Goal: Transaction & Acquisition: Purchase product/service

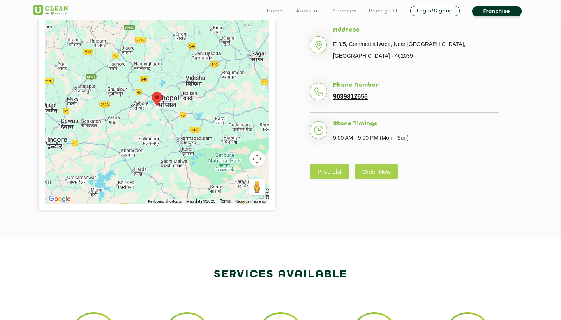
scroll to position [209, 0]
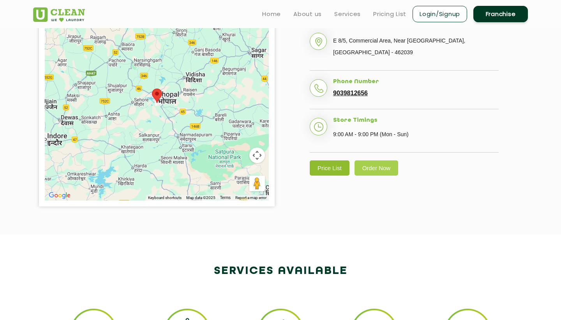
click at [339, 165] on link "Price List" at bounding box center [330, 167] width 40 height 15
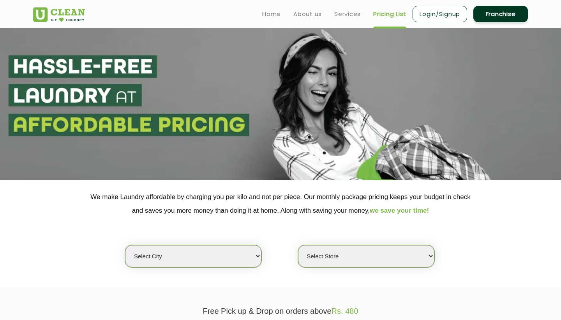
select select "49"
select select "457"
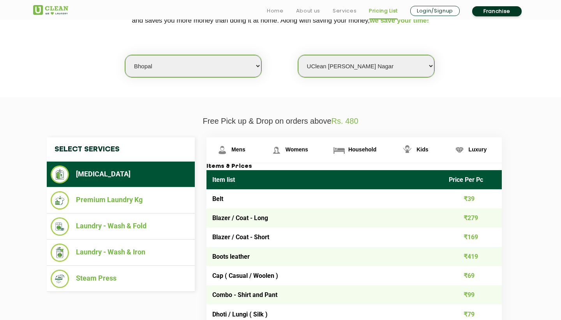
scroll to position [196, 0]
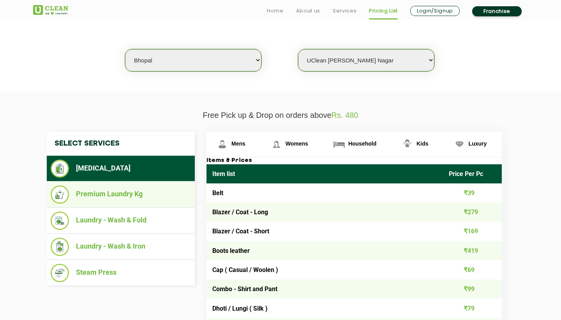
click at [152, 190] on li "Premium Laundry Kg" at bounding box center [121, 194] width 140 height 18
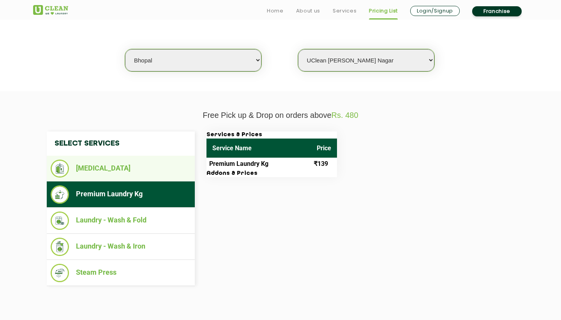
click at [159, 172] on li "[MEDICAL_DATA]" at bounding box center [121, 168] width 140 height 18
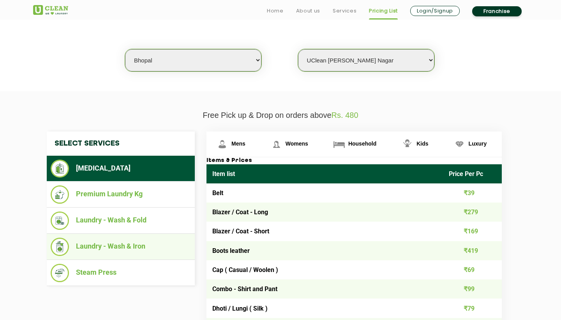
click at [145, 237] on li "Laundry - Wash & Iron" at bounding box center [121, 246] width 140 height 18
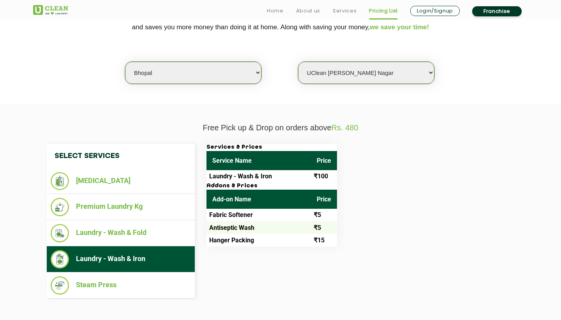
scroll to position [188, 0]
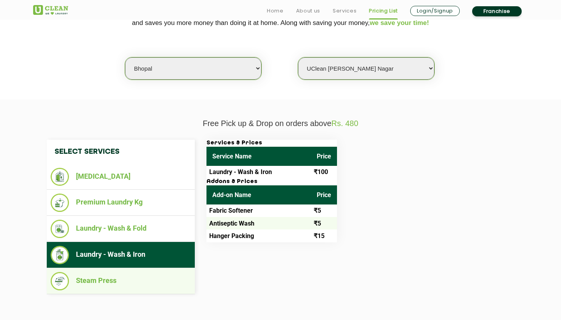
click at [140, 273] on li "Steam Press" at bounding box center [121, 281] width 140 height 18
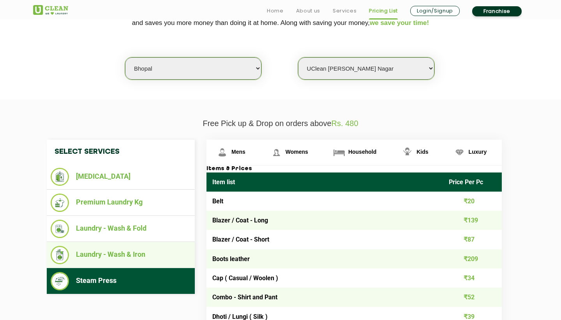
click at [147, 246] on li "Laundry - Wash & Iron" at bounding box center [121, 255] width 140 height 18
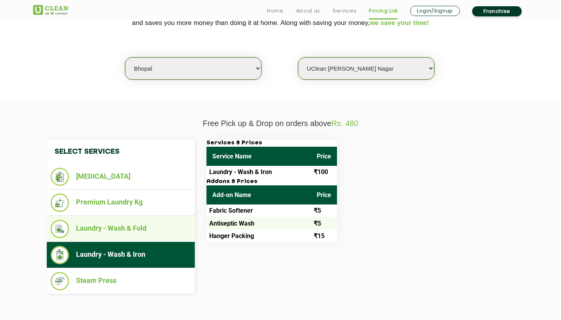
click at [151, 220] on li "Laundry - Wash & Fold" at bounding box center [121, 229] width 140 height 18
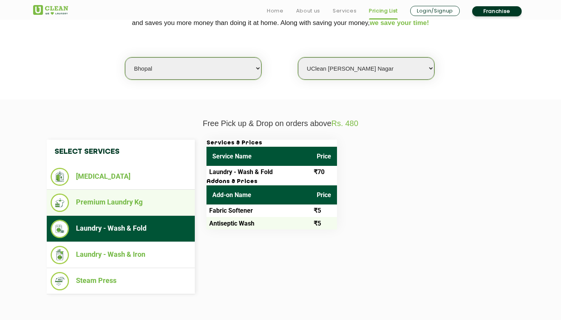
click at [151, 207] on li "Premium Laundry Kg" at bounding box center [121, 202] width 140 height 18
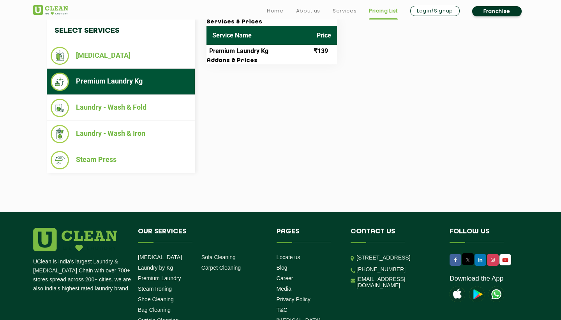
scroll to position [358, 0]
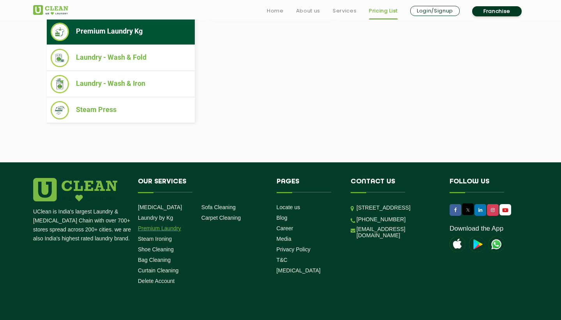
click at [171, 227] on link "Premium Laundry" at bounding box center [159, 228] width 43 height 6
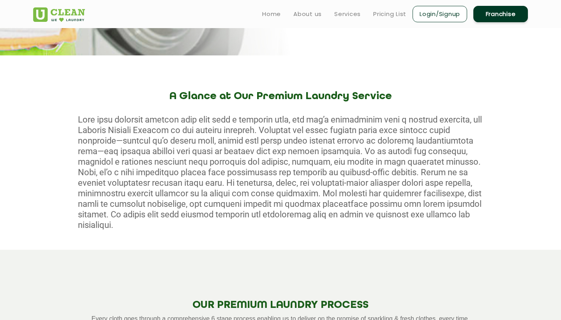
scroll to position [86, 0]
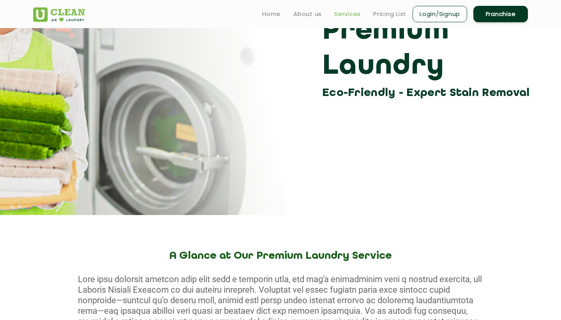
click at [343, 14] on link "Services" at bounding box center [348, 13] width 27 height 9
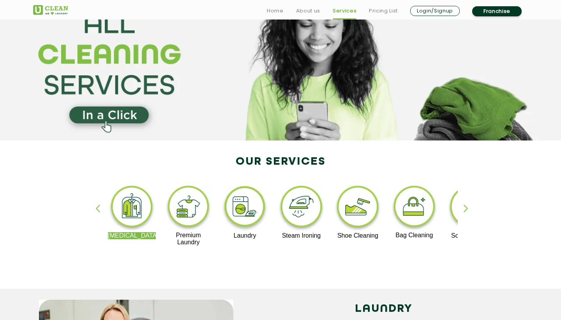
scroll to position [60, 0]
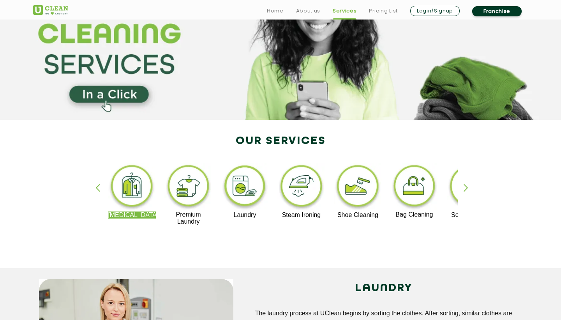
click at [464, 183] on div "[MEDICAL_DATA] Premium Laundry Laundry Steam Ironing Shoe Cleaning Bag Cleaning…" at bounding box center [280, 198] width 507 height 140
click at [469, 184] on div "button" at bounding box center [470, 194] width 12 height 21
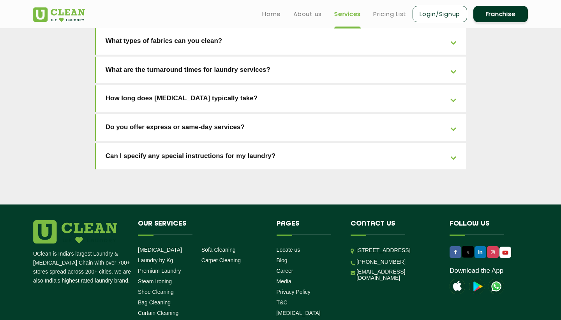
scroll to position [1734, 0]
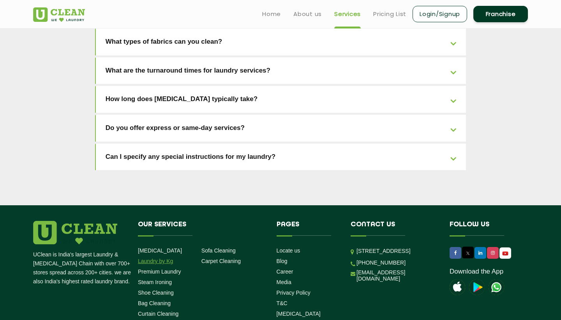
click at [168, 258] on link "Laundry by Kg" at bounding box center [155, 261] width 35 height 6
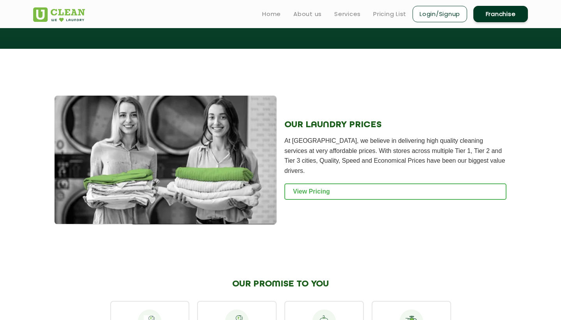
scroll to position [978, 0]
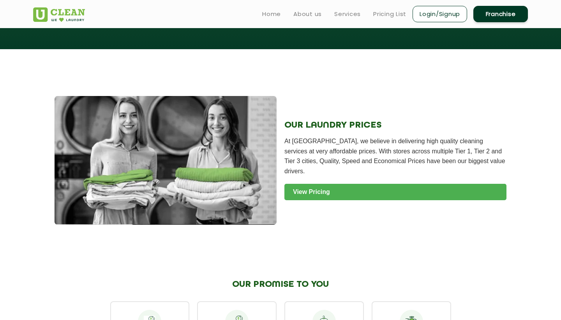
click at [389, 184] on link "View Pricing" at bounding box center [396, 192] width 222 height 16
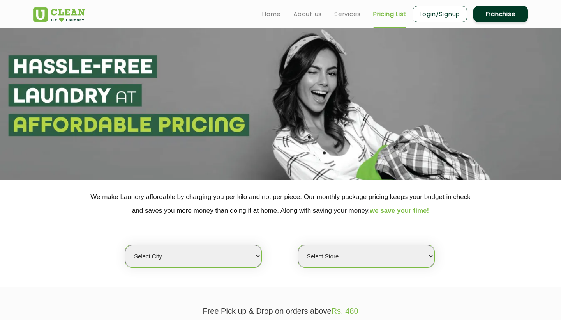
select select "49"
select select "457"
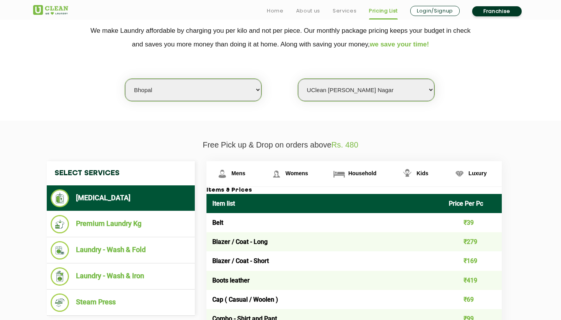
scroll to position [174, 0]
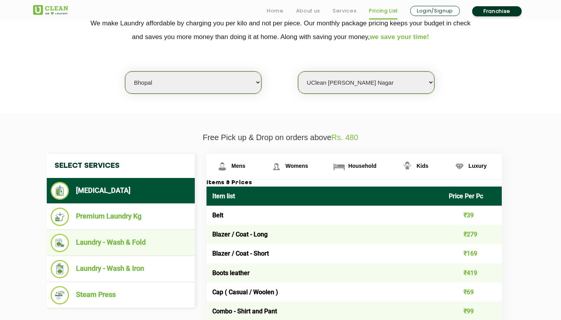
click at [140, 238] on li "Laundry - Wash & Fold" at bounding box center [121, 243] width 140 height 18
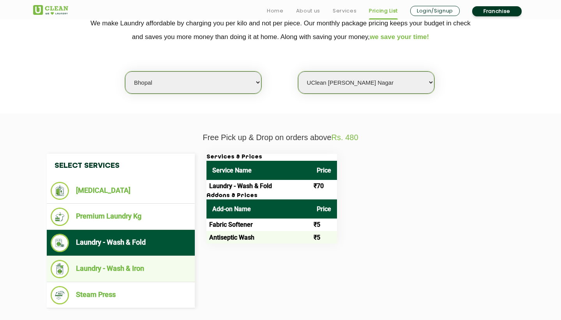
click at [140, 260] on li "Laundry - Wash & Iron" at bounding box center [121, 269] width 140 height 18
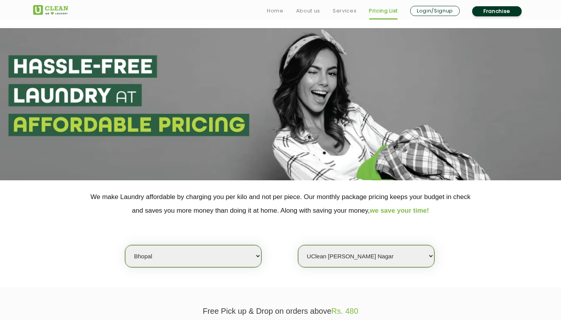
scroll to position [0, 0]
click at [383, 10] on link "Pricing List" at bounding box center [383, 10] width 29 height 9
click at [268, 12] on link "Home" at bounding box center [275, 10] width 17 height 9
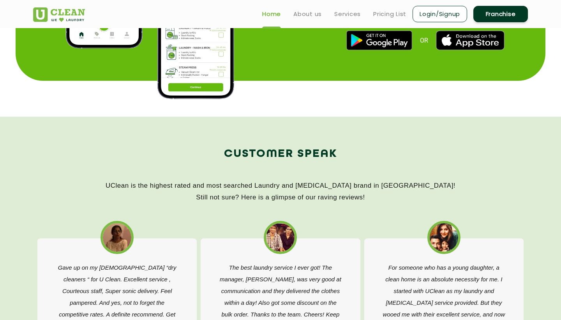
scroll to position [1067, 0]
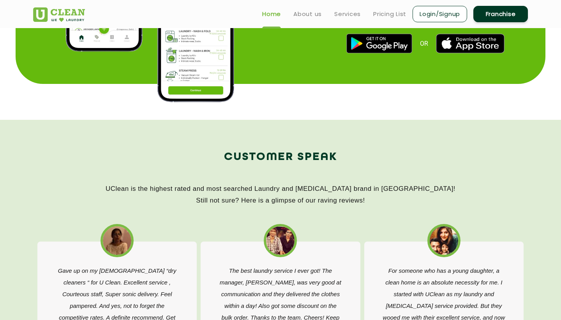
drag, startPoint x: 225, startPoint y: 153, endPoint x: 368, endPoint y: 140, distance: 143.3
click at [368, 140] on section "Customer Speak UClean is the highest rated and most searched Laundry and [MEDIC…" at bounding box center [280, 290] width 561 height 340
click at [368, 141] on section "Customer Speak UClean is the highest rated and most searched Laundry and Dry-Cl…" at bounding box center [280, 290] width 561 height 340
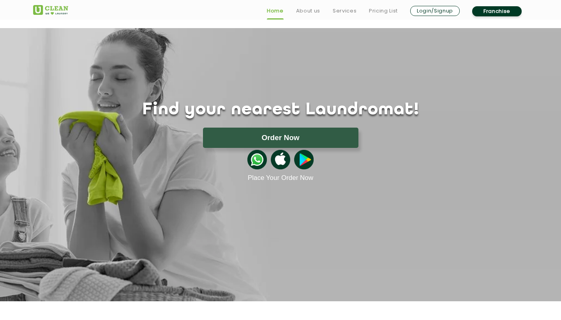
scroll to position [0, 0]
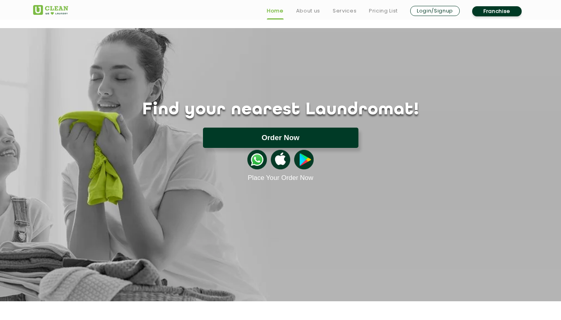
click at [301, 140] on button "Order Now" at bounding box center [281, 138] width 156 height 20
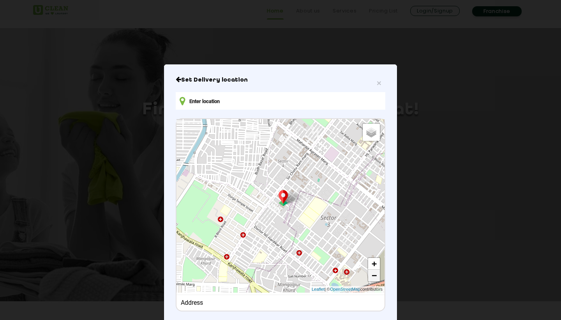
click at [371, 277] on link "−" at bounding box center [374, 275] width 12 height 12
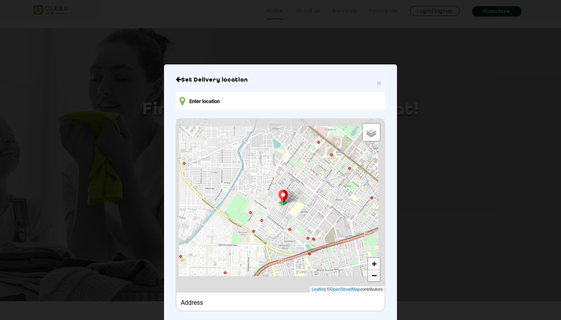
click at [371, 277] on link "−" at bounding box center [374, 275] width 12 height 12
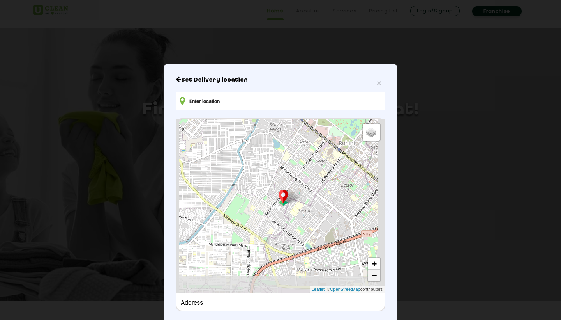
click at [371, 277] on link "−" at bounding box center [374, 275] width 12 height 12
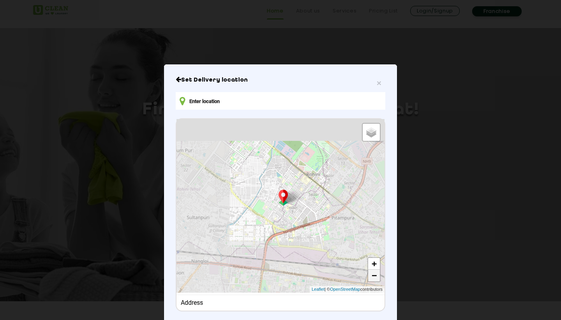
click at [371, 277] on link "−" at bounding box center [374, 275] width 12 height 12
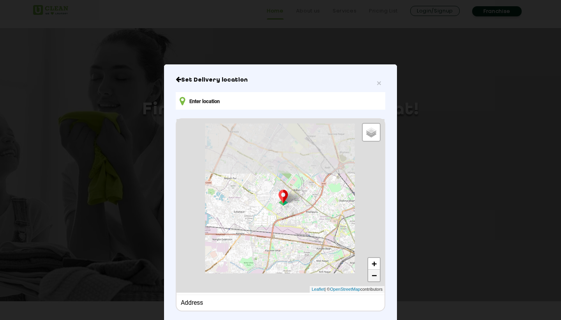
click at [371, 277] on link "−" at bounding box center [374, 275] width 12 height 12
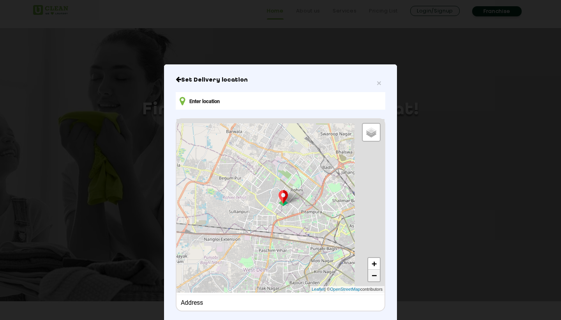
click at [371, 277] on link "−" at bounding box center [374, 275] width 12 height 12
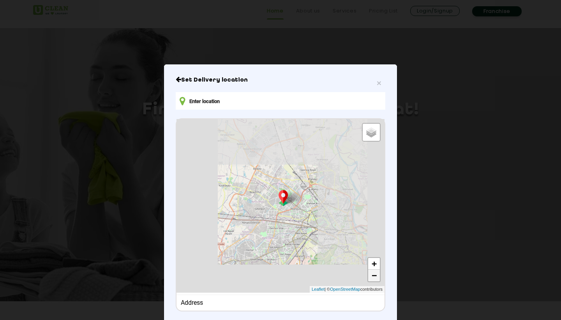
click at [371, 277] on link "−" at bounding box center [374, 275] width 12 height 12
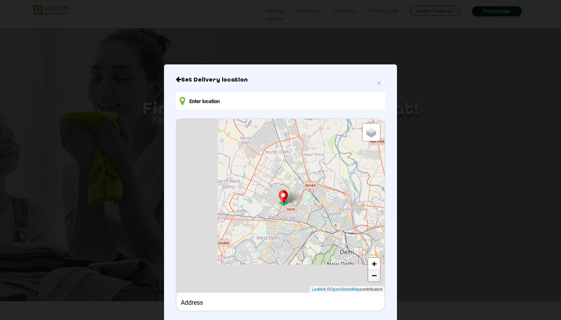
click at [371, 277] on link "−" at bounding box center [374, 275] width 12 height 12
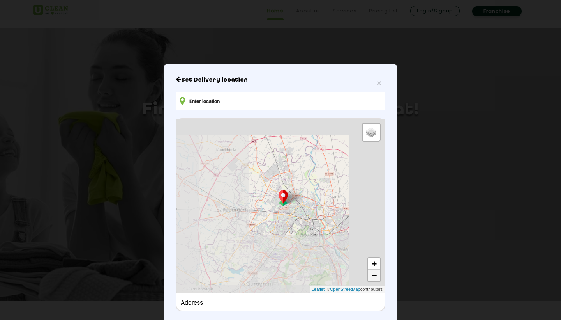
click at [371, 277] on link "−" at bounding box center [374, 275] width 12 height 12
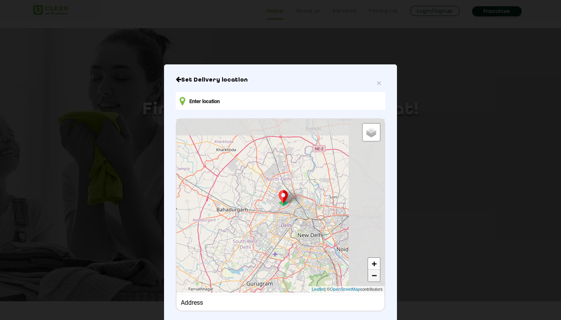
click at [371, 277] on link "−" at bounding box center [374, 275] width 12 height 12
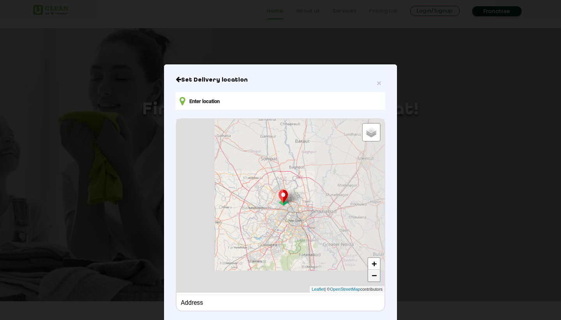
click at [371, 277] on link "−" at bounding box center [374, 275] width 12 height 12
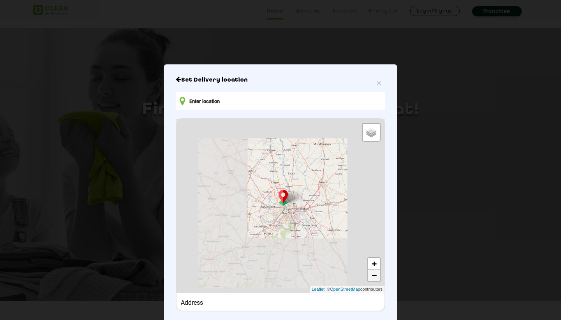
click at [371, 277] on link "−" at bounding box center [374, 275] width 12 height 12
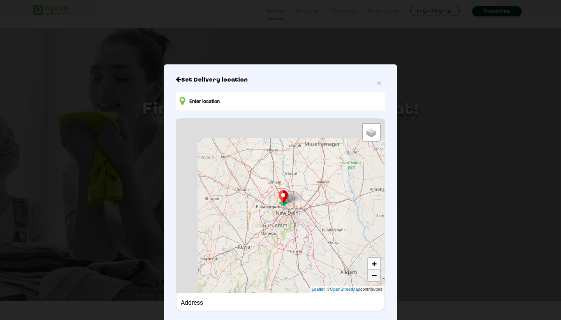
click at [371, 277] on link "−" at bounding box center [374, 275] width 12 height 12
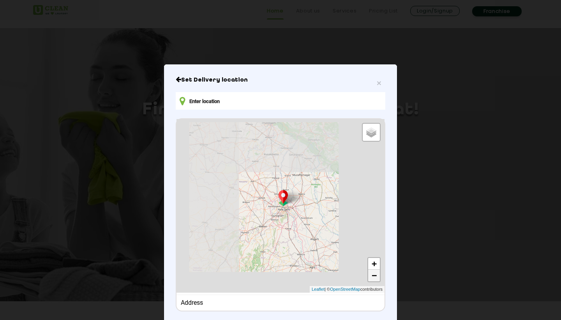
click at [371, 277] on link "−" at bounding box center [374, 275] width 12 height 12
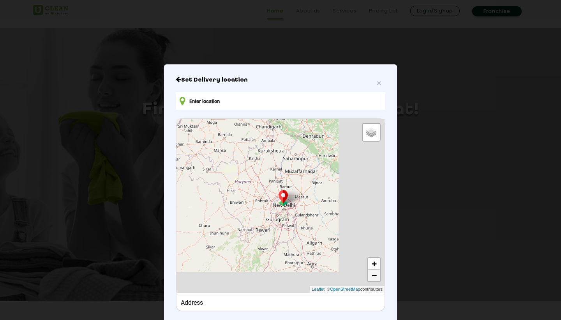
click at [371, 277] on link "−" at bounding box center [374, 275] width 12 height 12
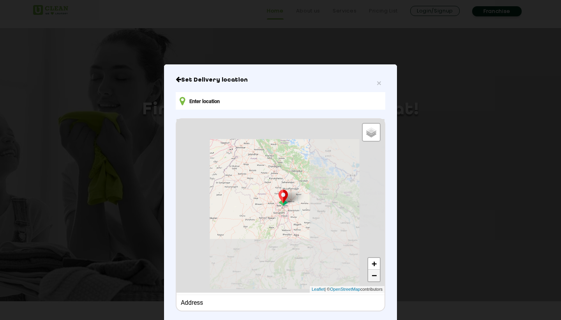
click at [371, 277] on link "−" at bounding box center [374, 275] width 12 height 12
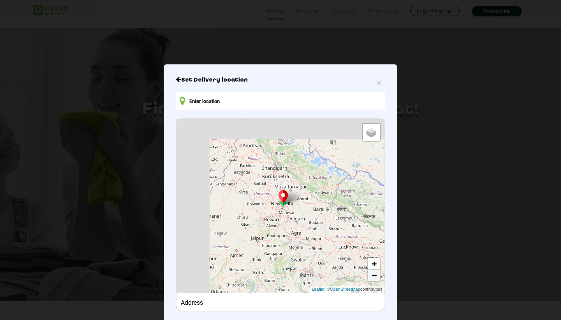
click at [371, 277] on link "−" at bounding box center [374, 275] width 12 height 12
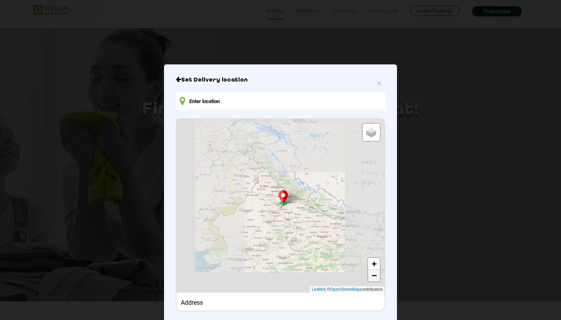
click at [371, 277] on link "−" at bounding box center [374, 275] width 12 height 12
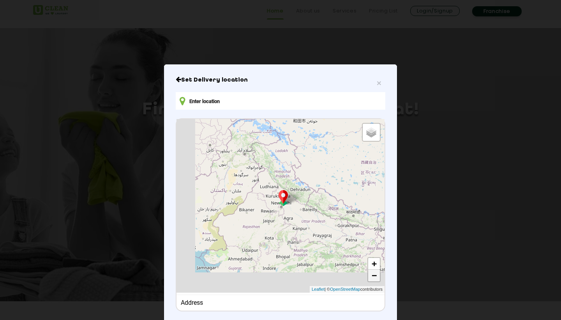
click at [371, 277] on link "−" at bounding box center [374, 275] width 12 height 12
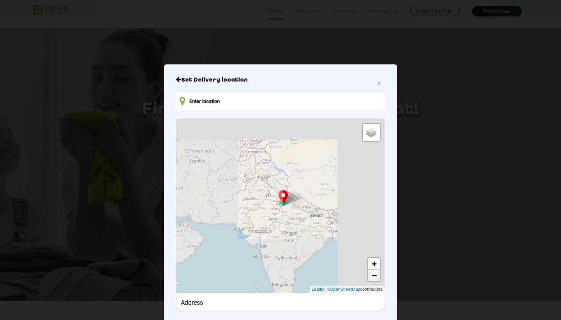
click at [371, 277] on link "−" at bounding box center [374, 275] width 12 height 12
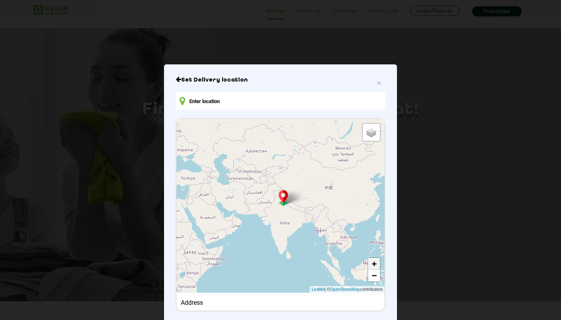
click at [372, 263] on link "+" at bounding box center [374, 264] width 12 height 12
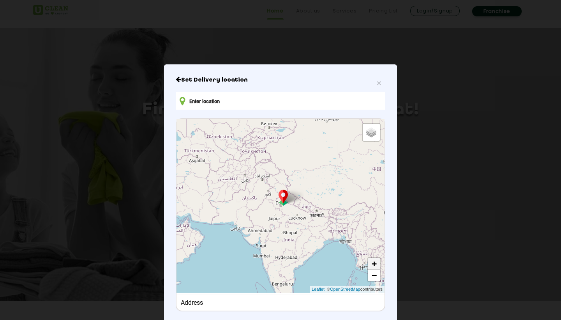
click at [372, 263] on link "+" at bounding box center [374, 264] width 12 height 12
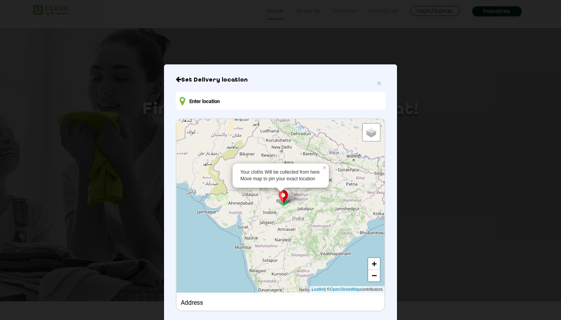
click at [285, 141] on div "Your cloths Will be collected from here Move map to pin your exact location × D…" at bounding box center [281, 206] width 208 height 174
click at [379, 265] on link "+" at bounding box center [374, 264] width 12 height 12
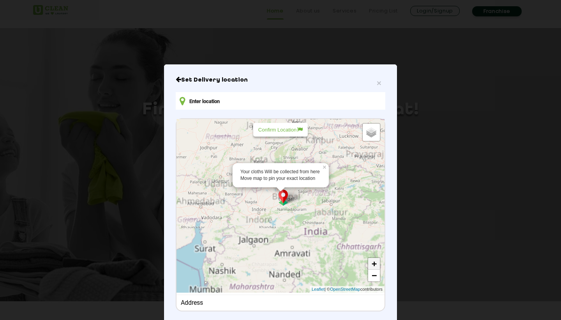
click at [379, 265] on link "+" at bounding box center [374, 264] width 12 height 12
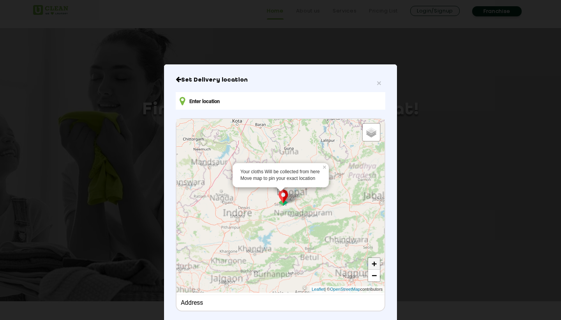
click at [379, 265] on link "+" at bounding box center [374, 264] width 12 height 12
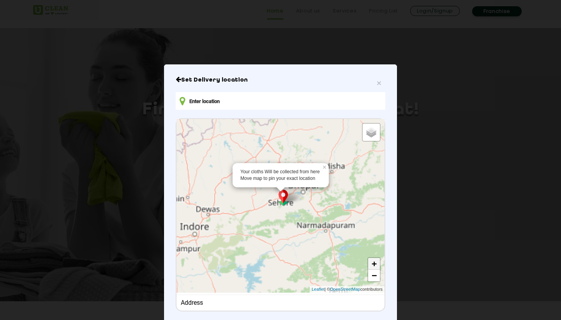
click at [379, 265] on link "+" at bounding box center [374, 264] width 12 height 12
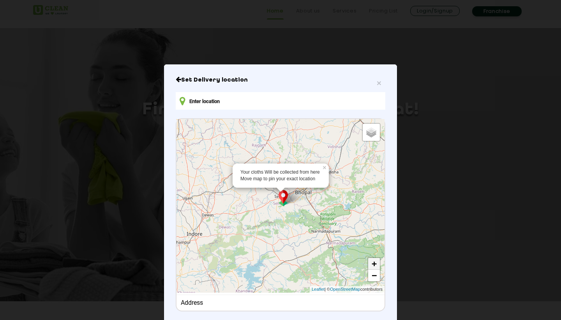
click at [379, 265] on link "+" at bounding box center [374, 264] width 12 height 12
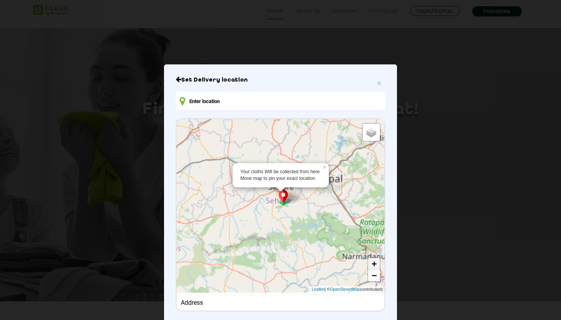
click at [379, 265] on link "+" at bounding box center [374, 264] width 12 height 12
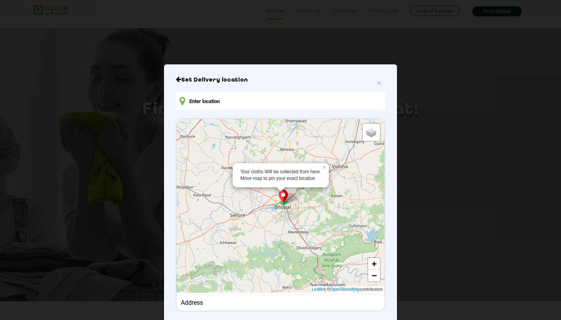
click at [289, 241] on div "Your cloths Will be collected from here Move map to pin your exact location × D…" at bounding box center [281, 206] width 208 height 174
click at [377, 269] on link "−" at bounding box center [374, 275] width 12 height 12
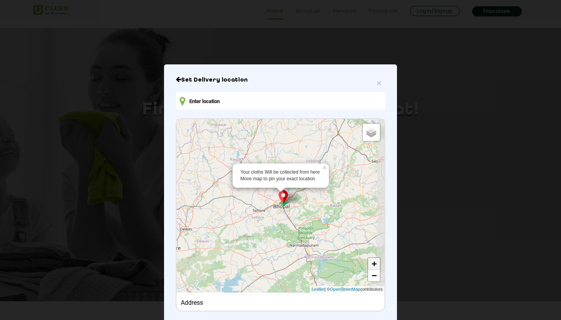
click at [377, 267] on link "+" at bounding box center [374, 264] width 12 height 12
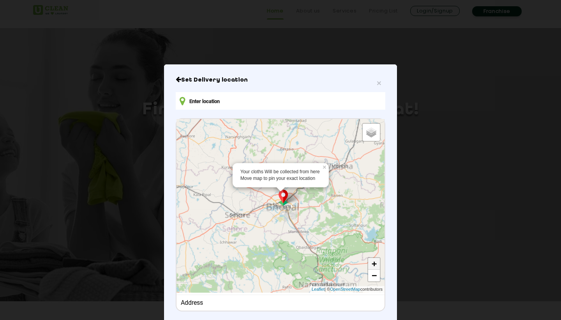
click at [377, 267] on link "+" at bounding box center [374, 264] width 12 height 12
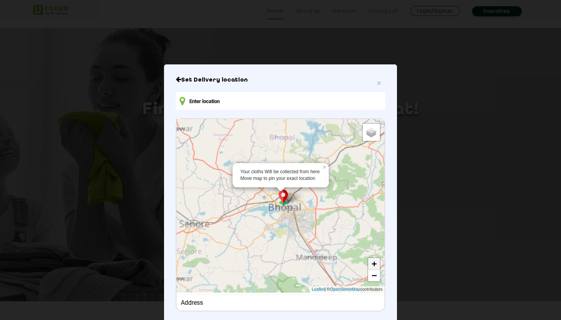
click at [377, 267] on link "+" at bounding box center [374, 264] width 12 height 12
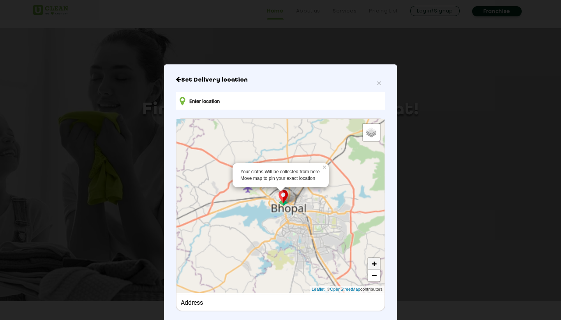
click at [377, 267] on link "+" at bounding box center [374, 264] width 12 height 12
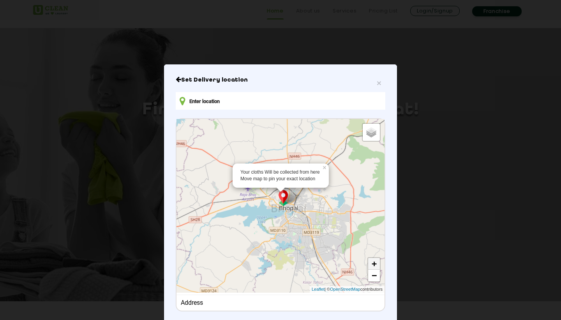
click at [377, 267] on link "+" at bounding box center [374, 264] width 12 height 12
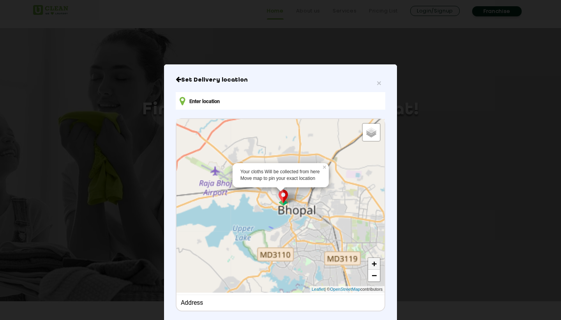
click at [377, 267] on link "+" at bounding box center [374, 264] width 12 height 12
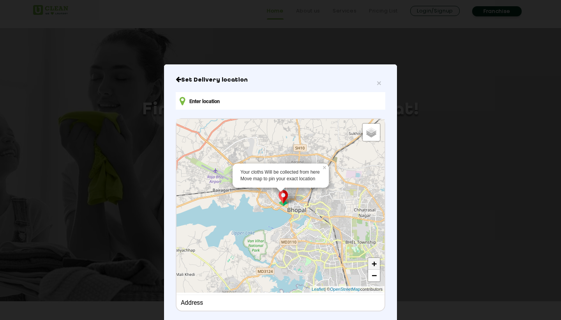
click at [377, 267] on link "+" at bounding box center [374, 264] width 12 height 12
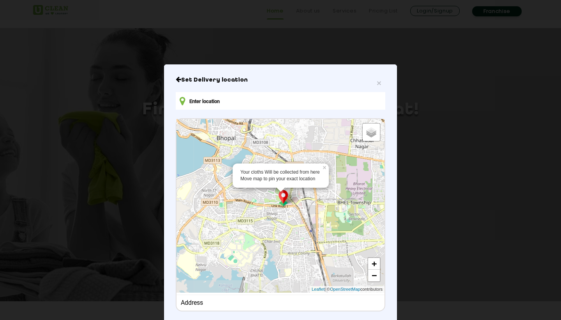
click at [245, 130] on div "Your cloths Will be collected from here Move map to pin your exact location × D…" at bounding box center [281, 206] width 208 height 174
click at [372, 264] on link "+" at bounding box center [374, 264] width 12 height 12
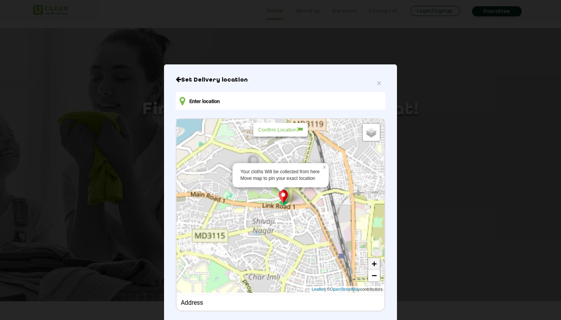
click at [372, 264] on link "+" at bounding box center [374, 264] width 12 height 12
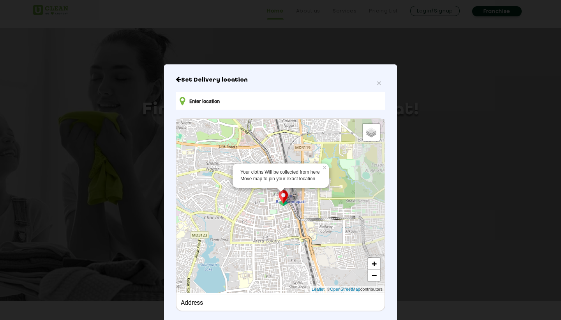
click at [275, 161] on div "Your cloths Will be collected from here Move map to pin your exact location × D…" at bounding box center [281, 206] width 208 height 174
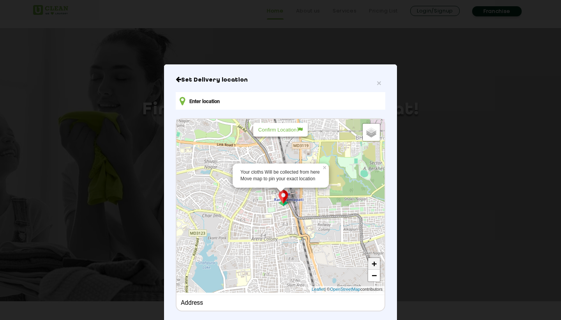
click at [374, 260] on link "+" at bounding box center [374, 264] width 12 height 12
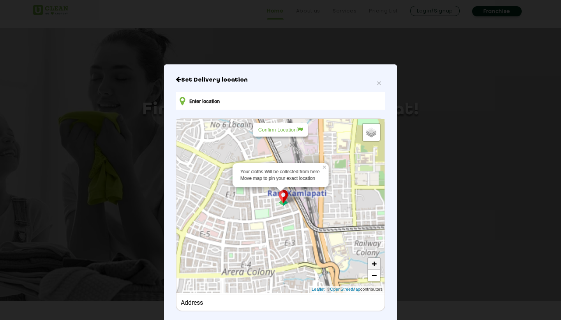
click at [374, 260] on link "+" at bounding box center [374, 264] width 12 height 12
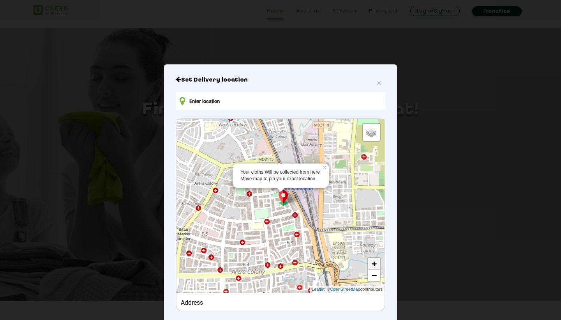
click at [374, 260] on link "+" at bounding box center [374, 264] width 12 height 12
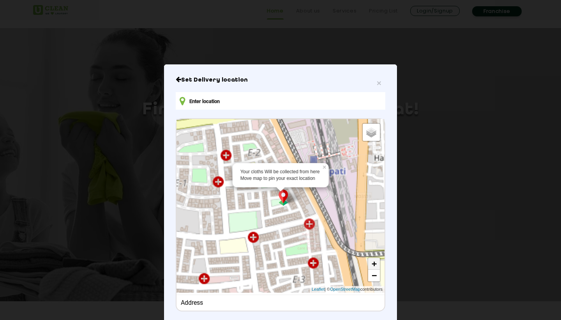
click at [374, 260] on link "+" at bounding box center [374, 264] width 12 height 12
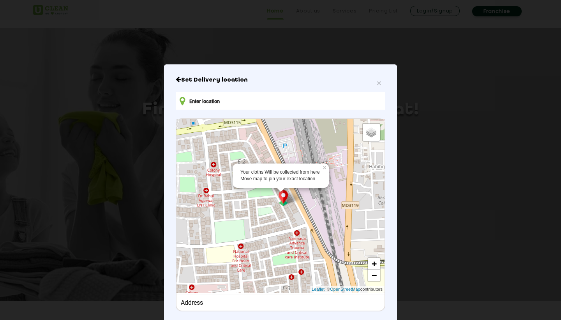
drag, startPoint x: 319, startPoint y: 207, endPoint x: 306, endPoint y: 218, distance: 17.2
click at [306, 218] on div "Your cloths Will be collected from here Move map to pin your exact location × D…" at bounding box center [281, 206] width 208 height 174
click at [375, 266] on link "+" at bounding box center [374, 264] width 12 height 12
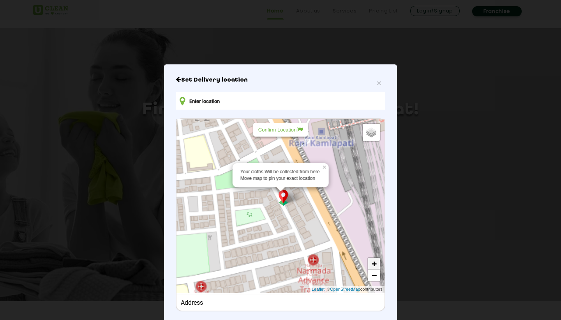
click at [375, 266] on link "+" at bounding box center [374, 264] width 12 height 12
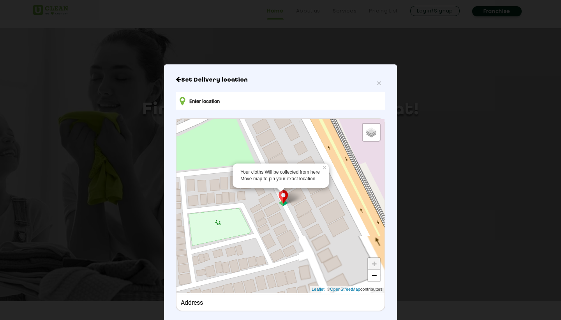
click at [375, 266] on link "+" at bounding box center [374, 264] width 12 height 12
click at [375, 263] on link "+" at bounding box center [374, 264] width 12 height 12
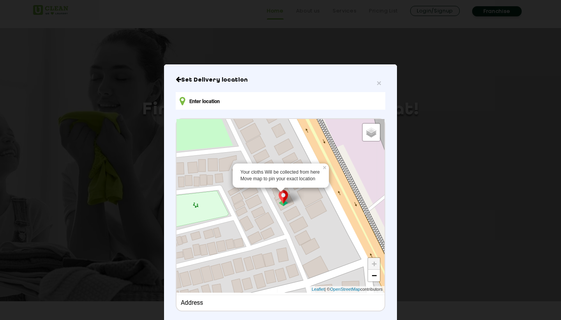
click at [310, 209] on div "Your cloths Will be collected from here Move map to pin your exact location × D…" at bounding box center [281, 206] width 208 height 174
click at [265, 123] on div "Confirm Location" at bounding box center [280, 130] width 55 height 14
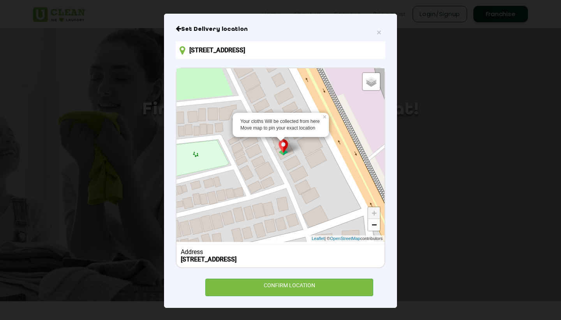
scroll to position [50, 0]
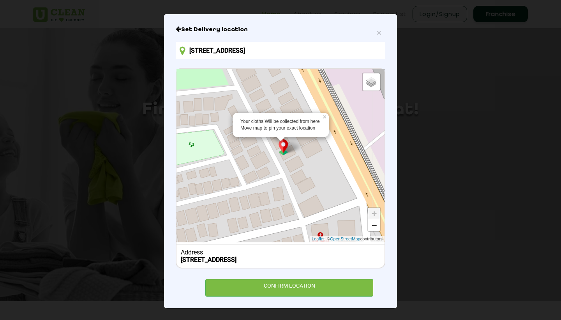
click at [315, 154] on div "Your cloths Will be collected from here Move map to pin your exact location × D…" at bounding box center [281, 156] width 208 height 174
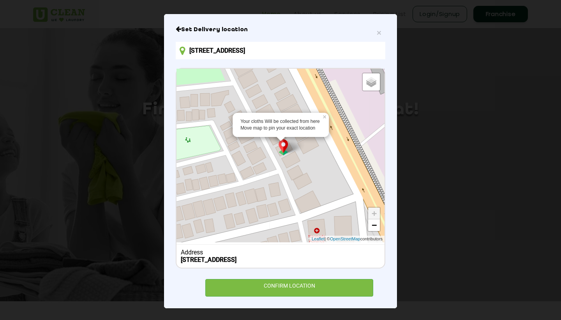
click at [310, 148] on div "Your cloths Will be collected from here Move map to pin your exact location × D…" at bounding box center [281, 156] width 208 height 174
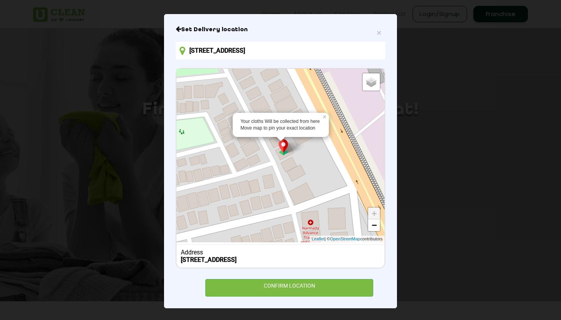
click at [302, 138] on div "Your cloths Will be collected from here Move map to pin your exact location × D…" at bounding box center [281, 156] width 208 height 174
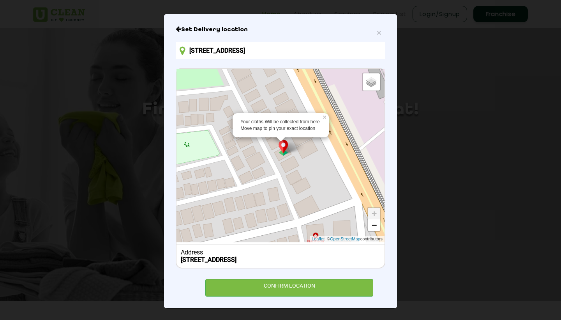
click at [311, 184] on div "Your cloths Will be collected from here Move map to pin your exact location × D…" at bounding box center [281, 156] width 208 height 174
click at [278, 75] on div "Confirm Location" at bounding box center [280, 80] width 55 height 14
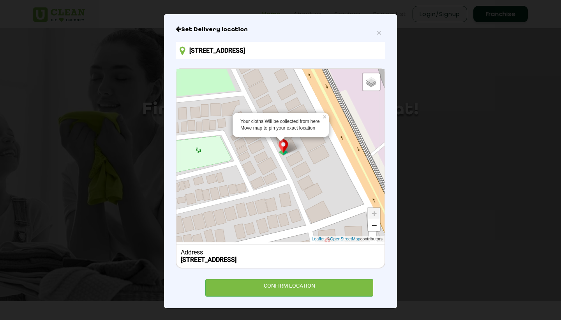
click at [317, 166] on div "Your cloths Will be collected from here Move map to pin your exact location × D…" at bounding box center [281, 156] width 208 height 174
click at [287, 83] on div "Confirm Location" at bounding box center [280, 80] width 55 height 14
type input "42, E-2, Arera Colony, Bhopal, Madhya Pradesh 462016, India"
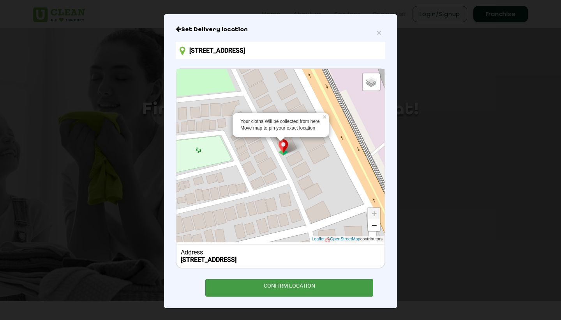
click at [308, 284] on div "CONFIRM LOCATION" at bounding box center [289, 288] width 168 height 18
click at [310, 285] on div "CONFIRM LOCATION" at bounding box center [289, 288] width 168 height 18
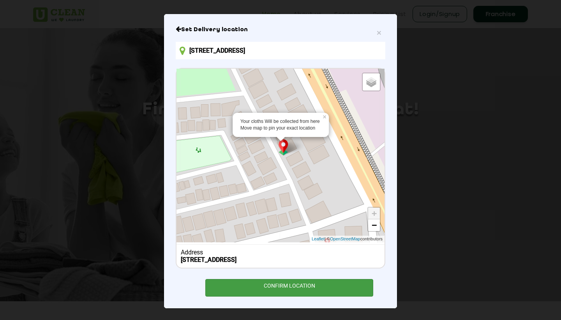
click at [310, 285] on div "CONFIRM LOCATION" at bounding box center [289, 288] width 168 height 18
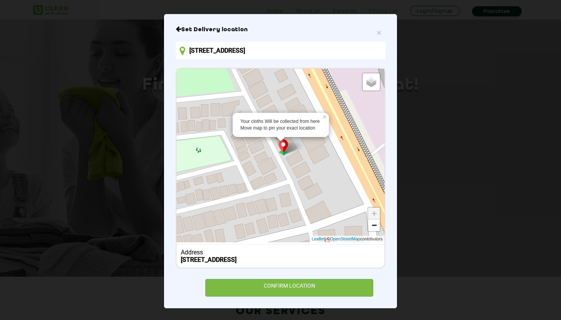
scroll to position [44, 0]
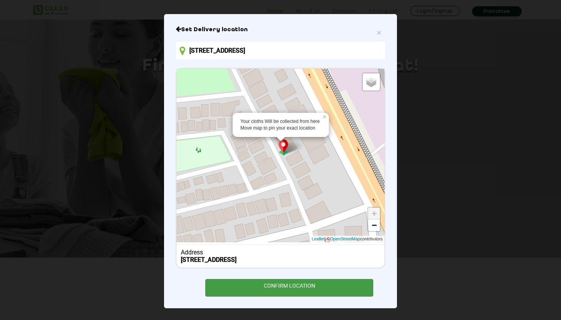
click at [282, 290] on div "CONFIRM LOCATION" at bounding box center [289, 288] width 168 height 18
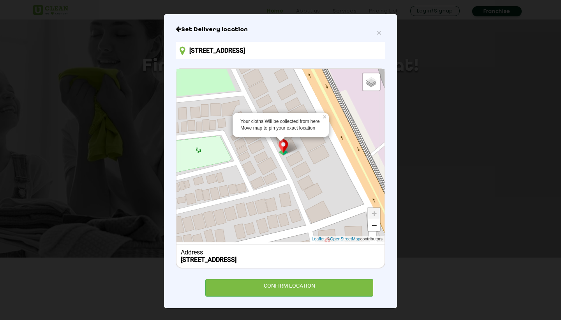
click at [293, 46] on input "42, E-2, Arera Colony, Bhopal, Madhya Pradesh 462016, India" at bounding box center [281, 51] width 210 height 18
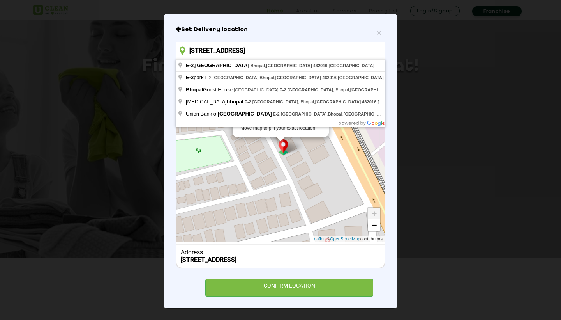
click at [293, 46] on input "42, E-2, Arera Colony, Bhopal, Madhya Pradesh 462016, India" at bounding box center [281, 51] width 210 height 18
click at [378, 32] on span "×" at bounding box center [379, 32] width 5 height 9
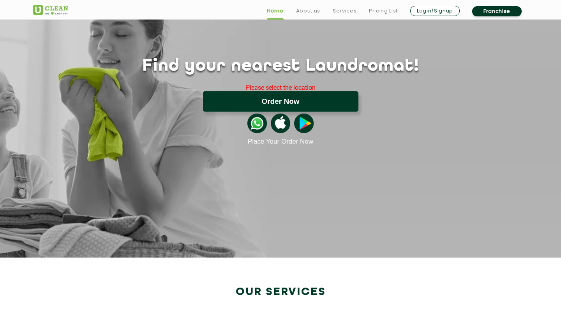
click at [299, 102] on button "Order Now" at bounding box center [281, 101] width 156 height 20
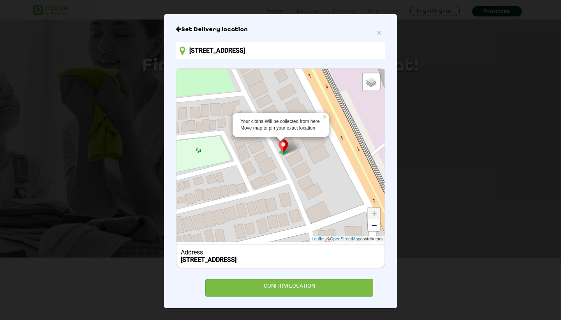
scroll to position [0, 0]
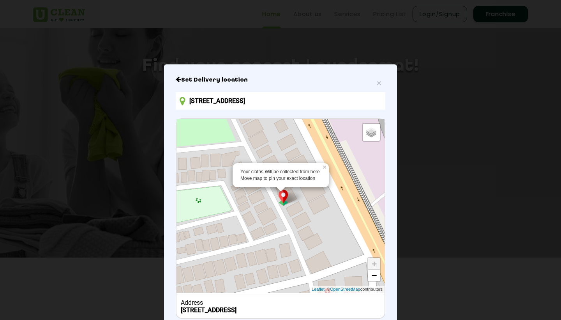
click at [251, 105] on input "42, E-2, Arera Colony, Bhopal, Madhya Pradesh 462016, India" at bounding box center [281, 101] width 210 height 18
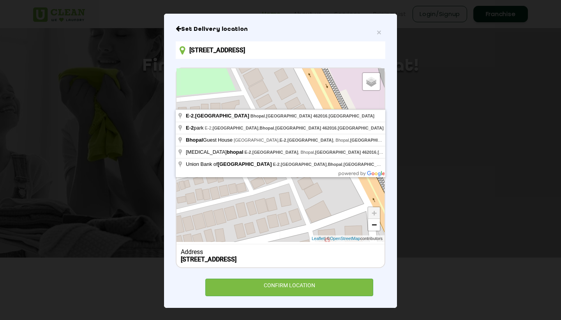
scroll to position [50, 0]
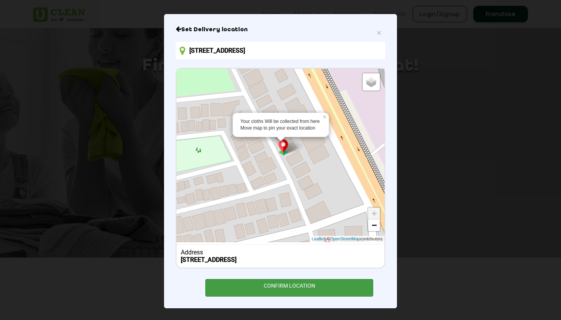
click at [302, 285] on div "CONFIRM LOCATION" at bounding box center [289, 288] width 168 height 18
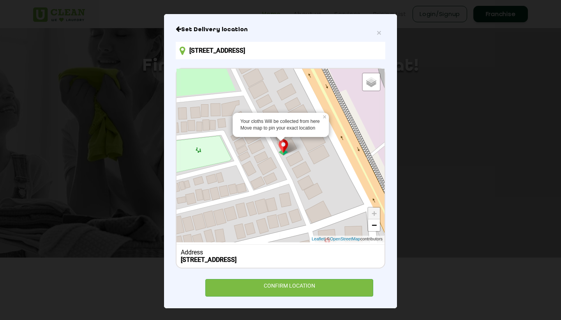
click at [413, 44] on div "× Set Delivery location 42, E-2, Arera Colony, Bhopal, Madhya Pradesh 462016, I…" at bounding box center [280, 160] width 561 height 320
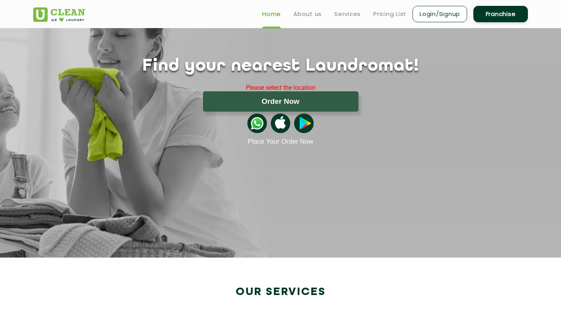
click at [254, 125] on img at bounding box center [257, 122] width 19 height 19
